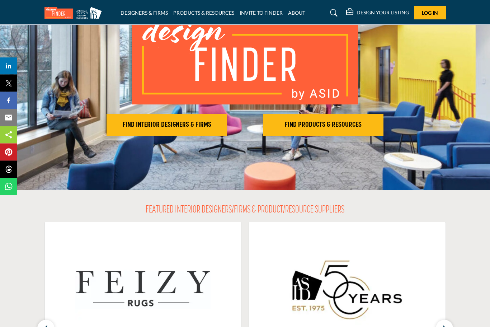
scroll to position [68, 0]
click at [159, 129] on h2 "FIND INTERIOR DESIGNERS & FIRMS" at bounding box center [167, 125] width 116 height 9
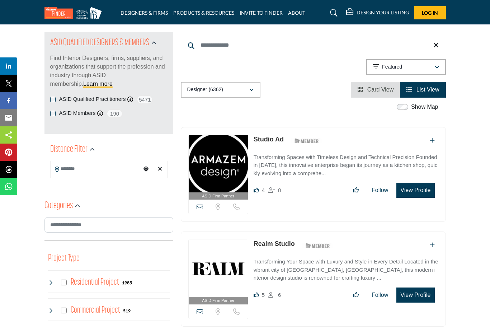
scroll to position [94, 0]
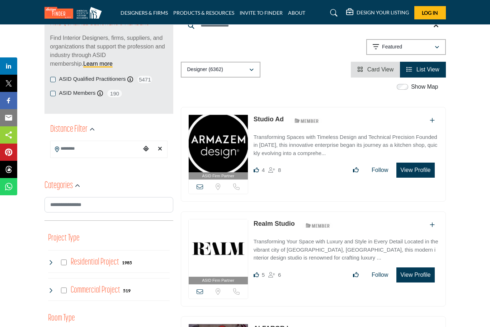
click at [54, 148] on input "Search Location" at bounding box center [96, 149] width 90 height 14
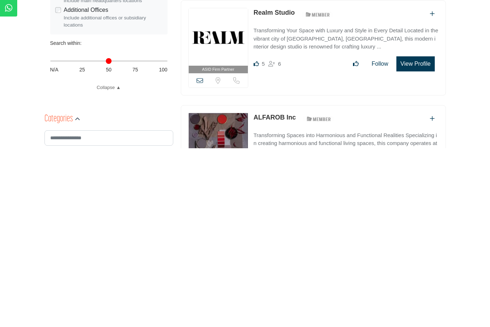
scroll to position [130, 0]
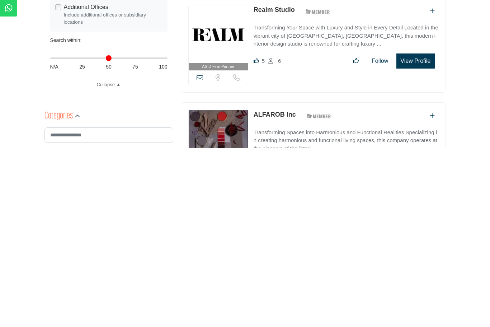
click at [85, 226] on div "Distance in miles N/A 25 50 75 100" at bounding box center [108, 240] width 117 height 28
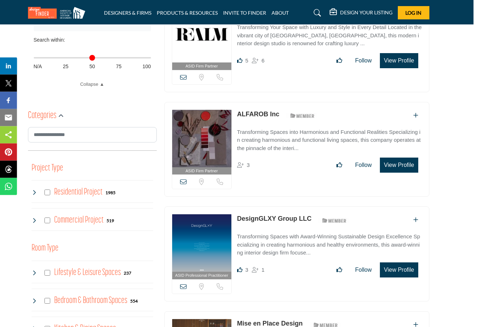
scroll to position [309, 17]
click at [69, 65] on div "N/A 25 50 75 100" at bounding box center [92, 67] width 117 height 8
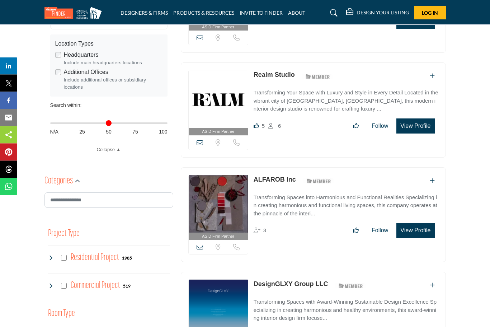
scroll to position [234, 0]
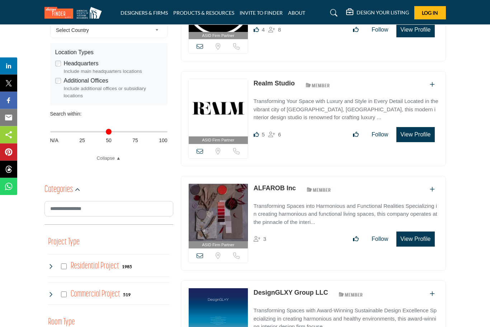
click at [112, 115] on div "Search within:" at bounding box center [108, 114] width 117 height 8
click at [79, 107] on div "**********" at bounding box center [108, 90] width 117 height 144
click at [87, 138] on div "N/A 25 50 75 100" at bounding box center [108, 141] width 117 height 8
click at [85, 151] on div "**********" at bounding box center [108, 90] width 117 height 144
click at [117, 159] on link "Collapse ▲" at bounding box center [108, 158] width 117 height 7
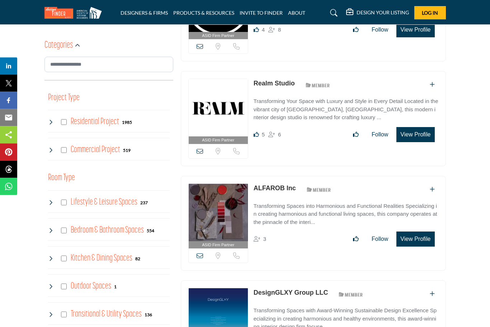
scroll to position [235, 0]
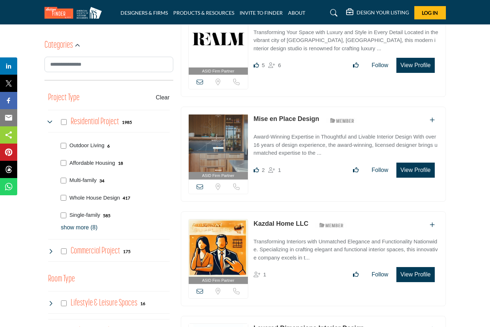
click at [81, 223] on p "show more (8)" at bounding box center [115, 227] width 109 height 9
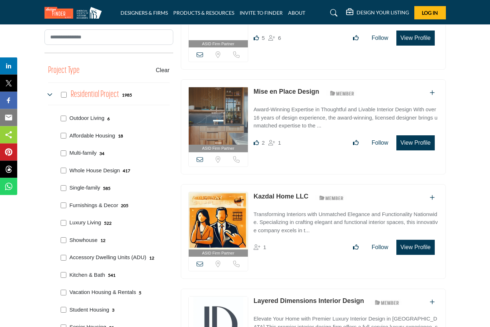
scroll to position [264, 0]
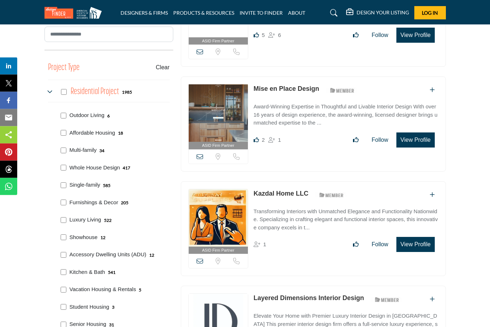
click at [90, 268] on p "Kitchen & Bath" at bounding box center [88, 272] width 36 height 8
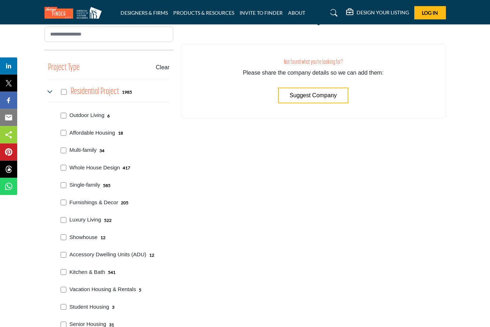
scroll to position [265, 0]
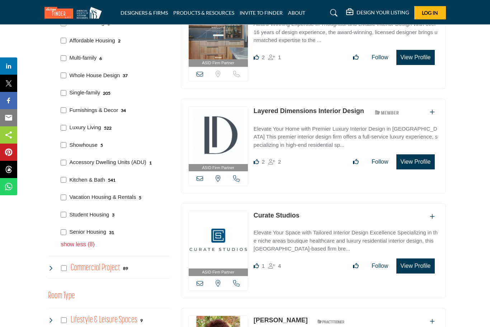
scroll to position [356, 0]
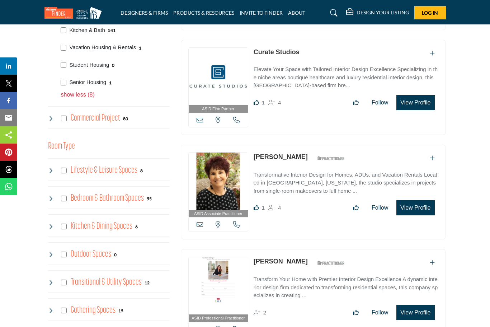
scroll to position [507, 0]
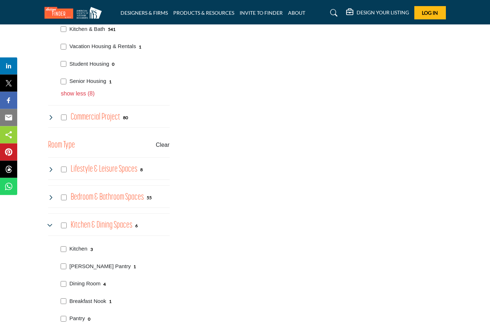
scroll to position [508, 0]
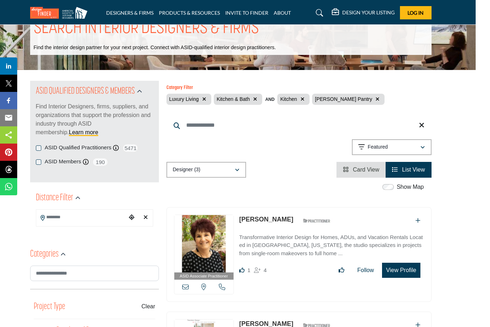
scroll to position [16, 14]
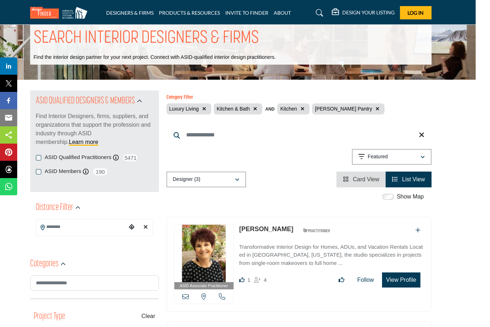
click at [53, 225] on input "Search Location" at bounding box center [81, 227] width 90 height 14
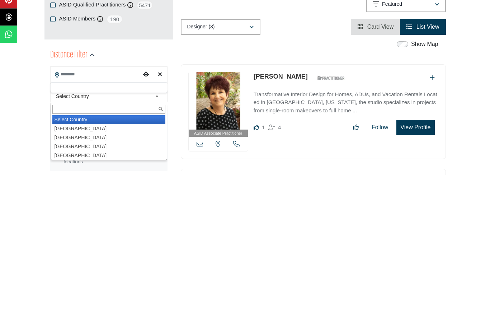
type input "***"
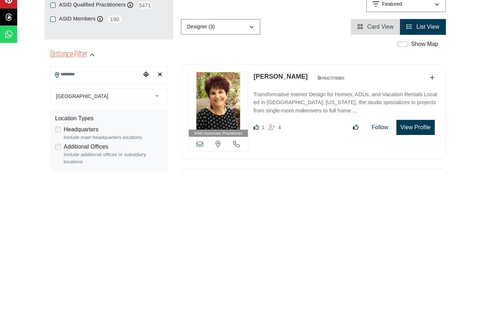
click at [56, 236] on div "**********" at bounding box center [108, 313] width 117 height 155
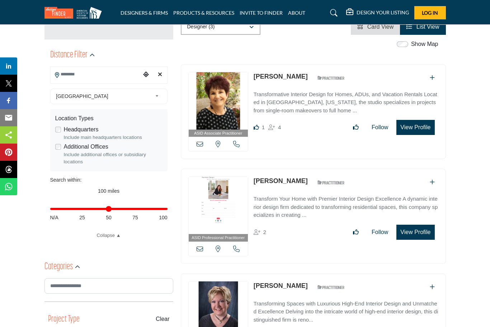
click at [61, 72] on input "Search Location" at bounding box center [96, 74] width 90 height 14
click at [141, 72] on div "Choose your current location" at bounding box center [146, 74] width 10 height 15
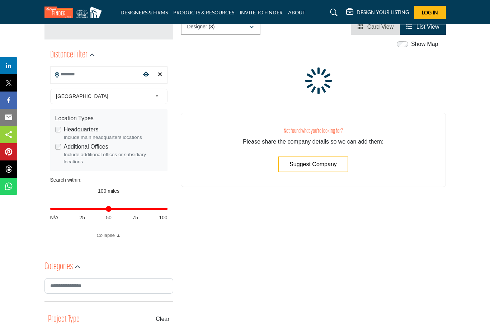
type input "**********"
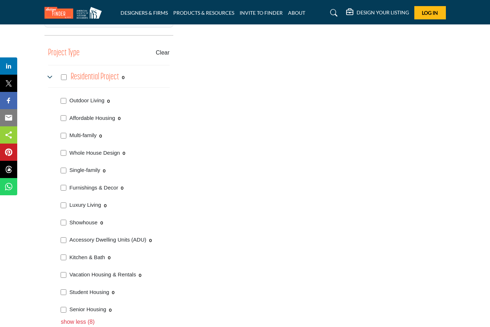
scroll to position [442, 0]
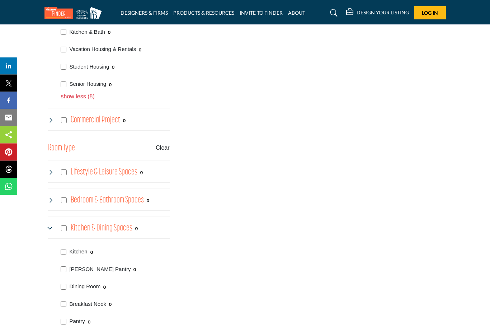
scroll to position [684, 0]
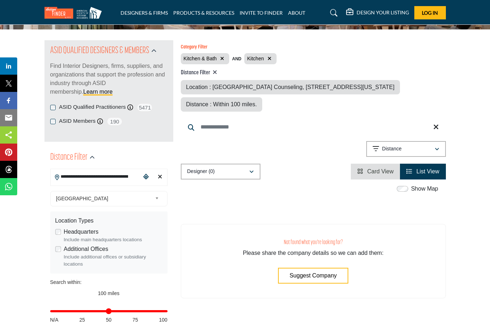
scroll to position [66, 0]
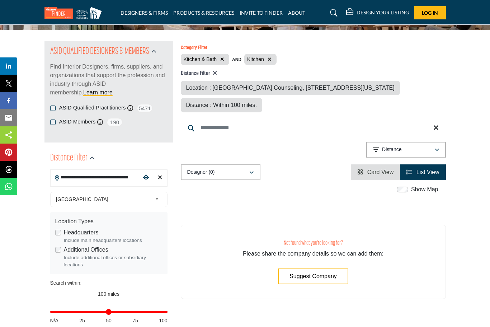
click at [59, 226] on div "Location Types Headquarters Include main headquarters locations Additional Offi…" at bounding box center [108, 243] width 117 height 62
click at [57, 227] on div "Location Types Headquarters Include main headquarters locations Additional Offi…" at bounding box center [108, 243] width 117 height 62
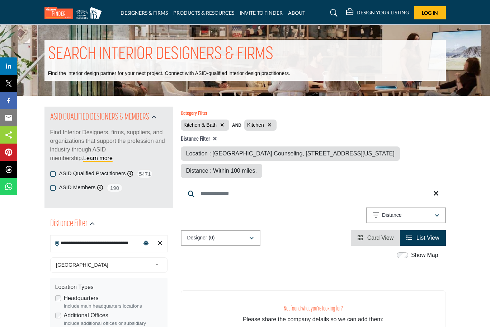
click at [142, 12] on link "DESIGNERS & FIRMS" at bounding box center [144, 13] width 47 height 6
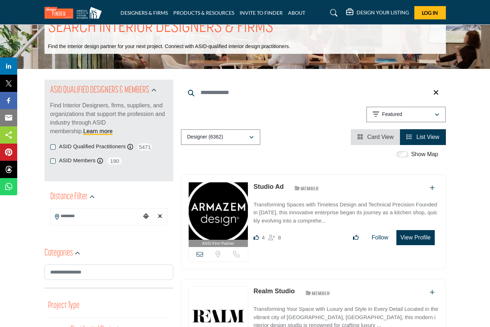
scroll to position [75, 0]
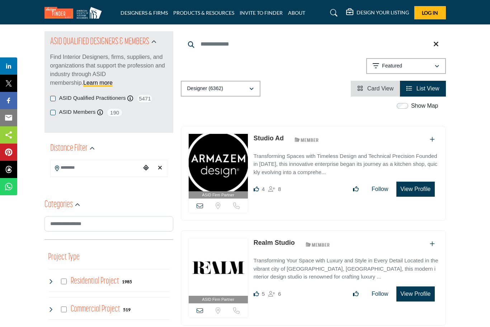
click at [250, 89] on icon "button" at bounding box center [251, 88] width 4 height 5
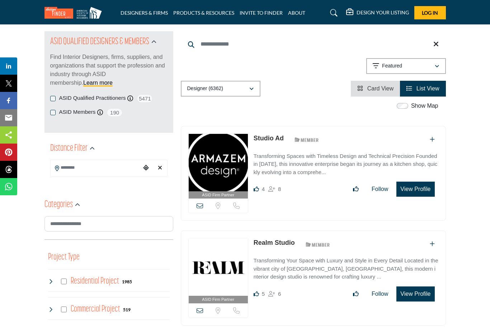
click at [442, 67] on button "Featured" at bounding box center [406, 66] width 80 height 16
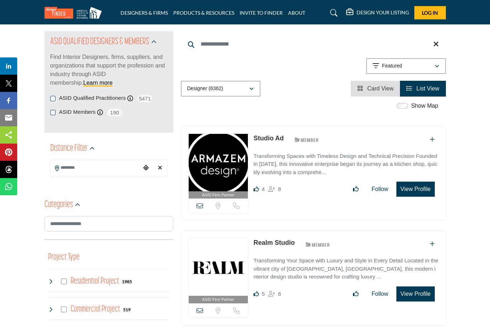
click at [144, 168] on icon "Choose your current location" at bounding box center [146, 168] width 6 height 6
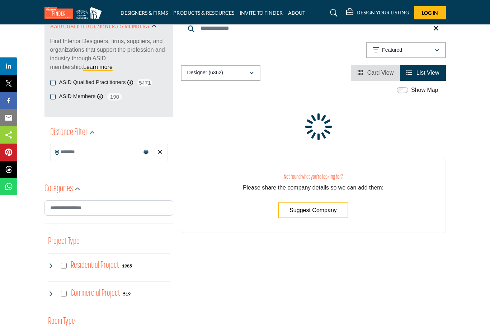
scroll to position [99, 0]
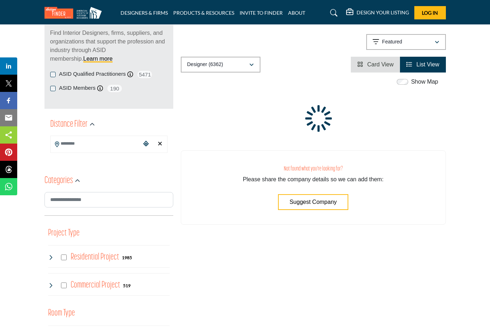
type input "**********"
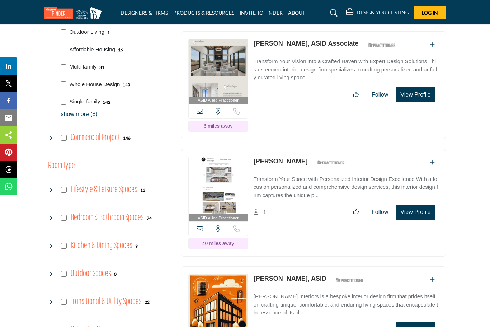
scroll to position [352, 0]
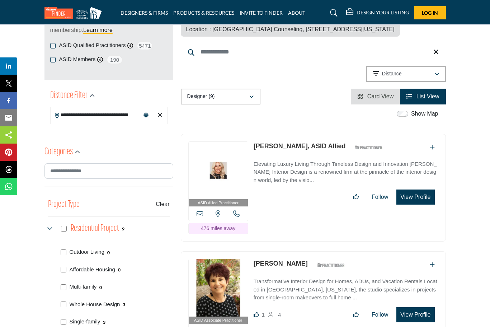
scroll to position [128, 0]
click at [159, 113] on icon "Clear search location" at bounding box center [160, 115] width 4 height 6
type input "***"
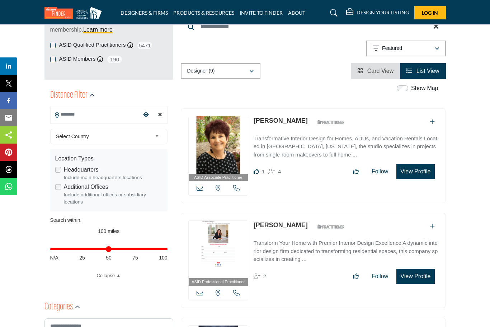
scroll to position [128, 0]
click at [161, 117] on icon "Clear search location" at bounding box center [160, 115] width 4 height 6
click at [146, 113] on icon "Choose your current location" at bounding box center [146, 115] width 6 height 6
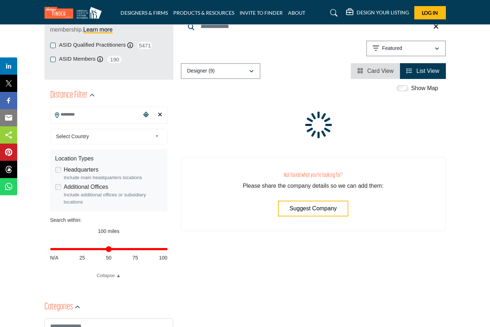
type input "**********"
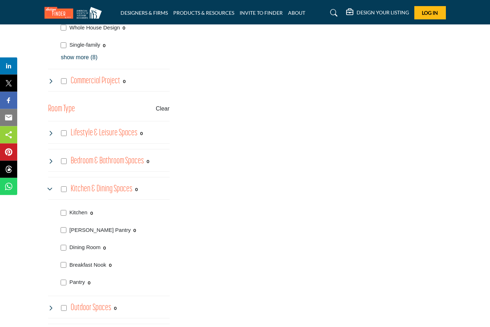
scroll to position [566, 0]
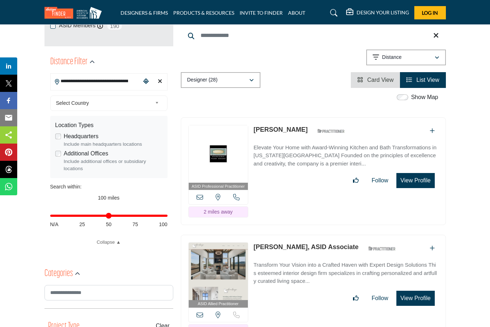
scroll to position [138, 0]
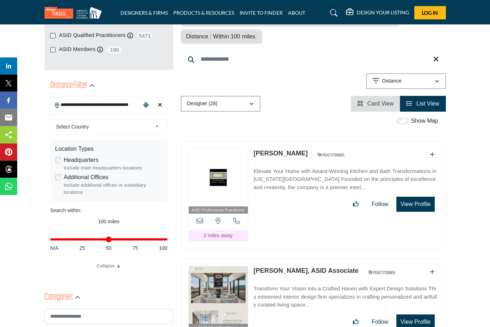
click at [156, 102] on div "Clear search location" at bounding box center [160, 105] width 10 height 15
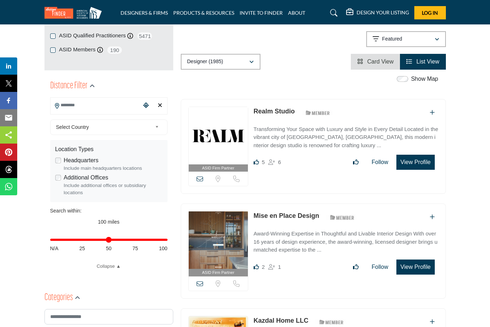
click at [141, 109] on div "Choose your current location" at bounding box center [146, 105] width 10 height 15
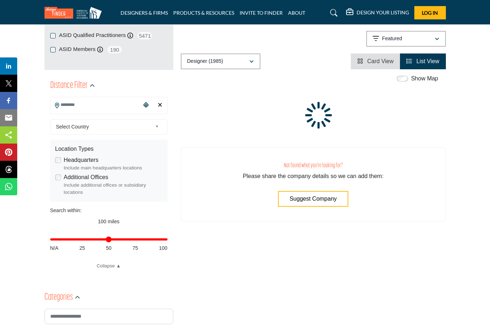
type input "**********"
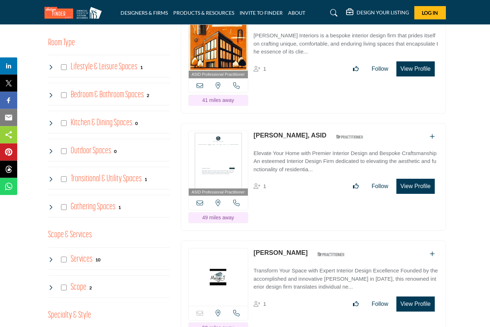
scroll to position [626, 0]
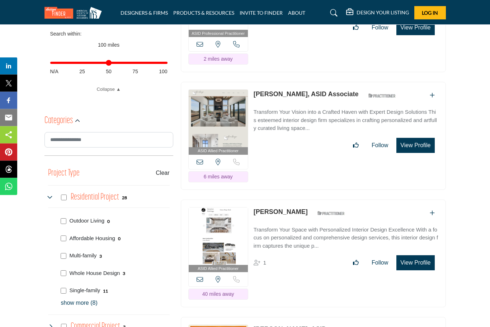
scroll to position [280, 0]
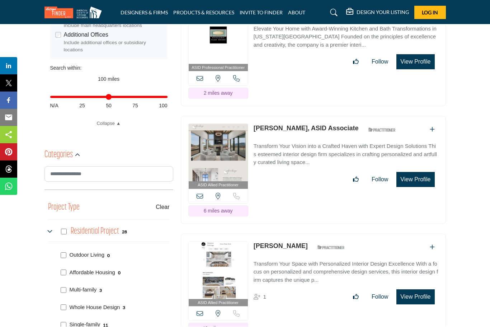
click at [423, 173] on button "View Profile" at bounding box center [415, 179] width 38 height 15
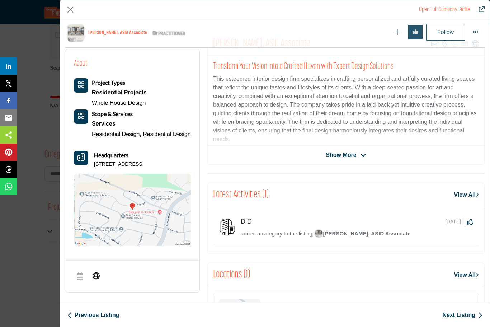
scroll to position [152, 0]
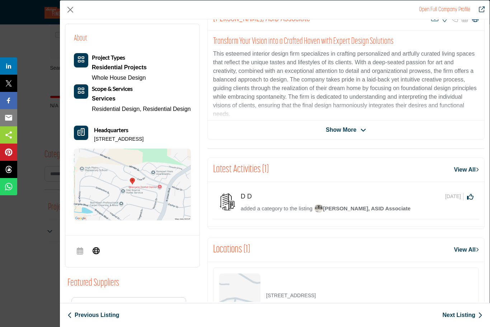
click at [351, 130] on span "Show More" at bounding box center [341, 130] width 30 height 9
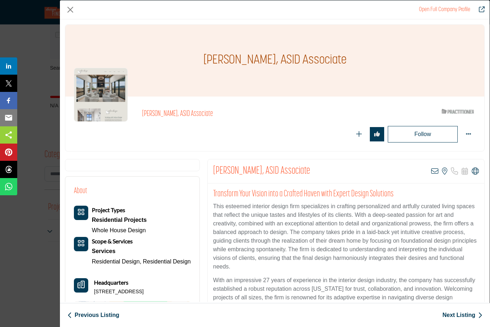
scroll to position [0, 0]
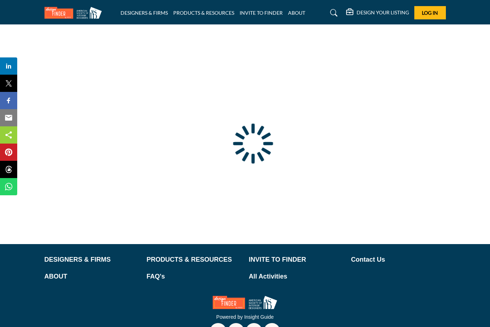
type input "**********"
